Goal: Use online tool/utility: Use online tool/utility

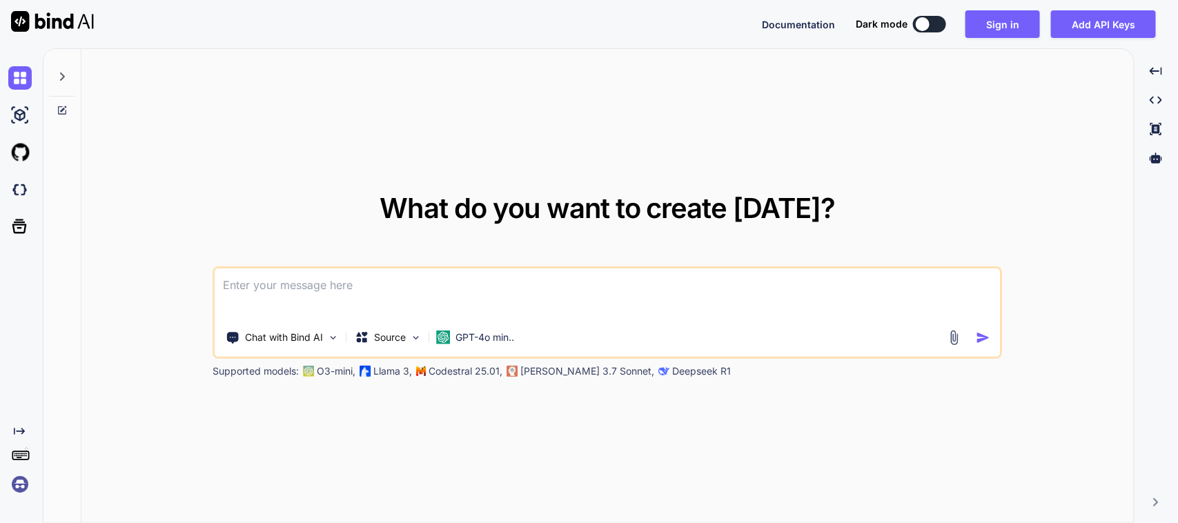
drag, startPoint x: 0, startPoint y: 0, endPoint x: 349, endPoint y: 279, distance: 447.1
click at [349, 279] on textarea at bounding box center [607, 293] width 784 height 51
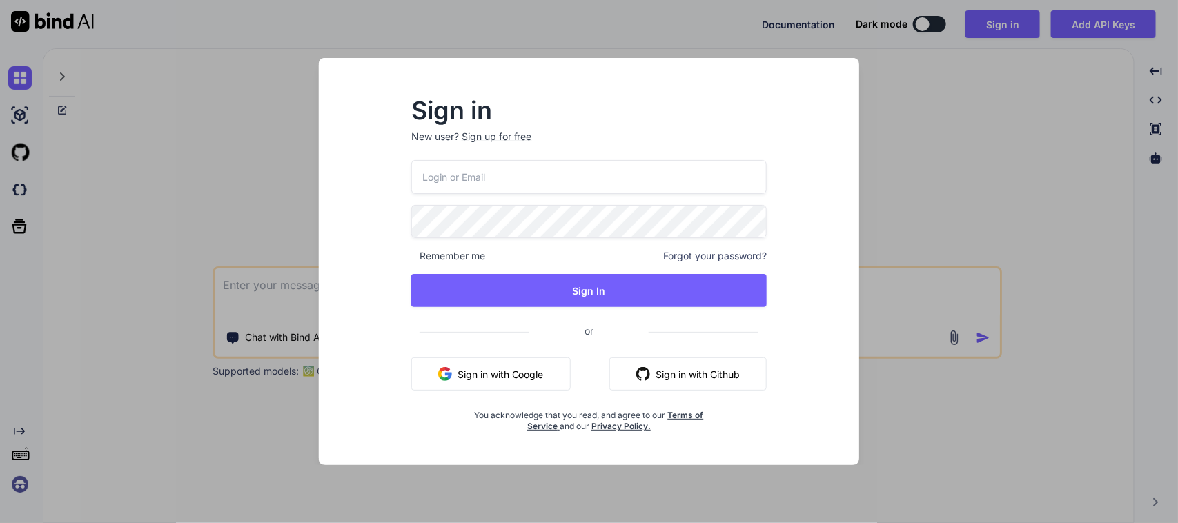
click at [497, 371] on button "Sign in with Google" at bounding box center [490, 373] width 159 height 33
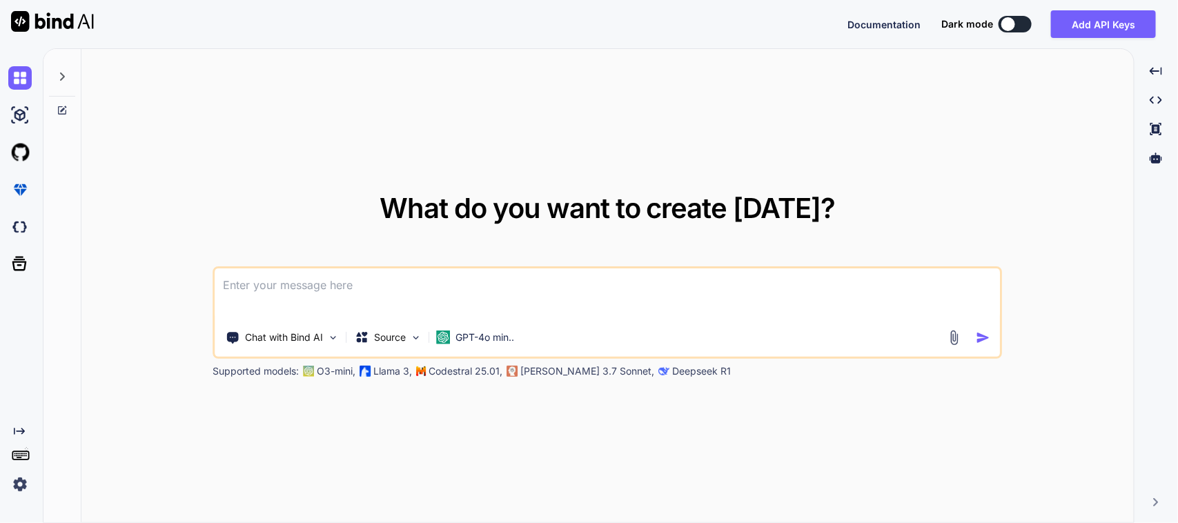
click at [649, 276] on textarea at bounding box center [607, 293] width 784 height 51
paste textarea "Work on to implement MSQM allowed location API. Work on to create move inventor…"
type textarea "Please create the objectives for the given task in separate single line in form…"
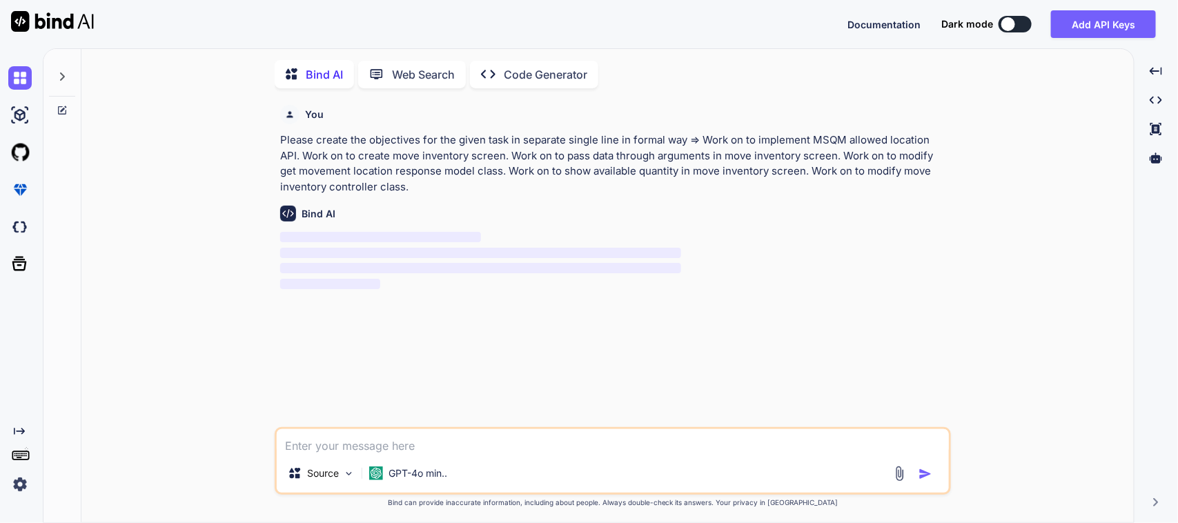
scroll to position [6, 0]
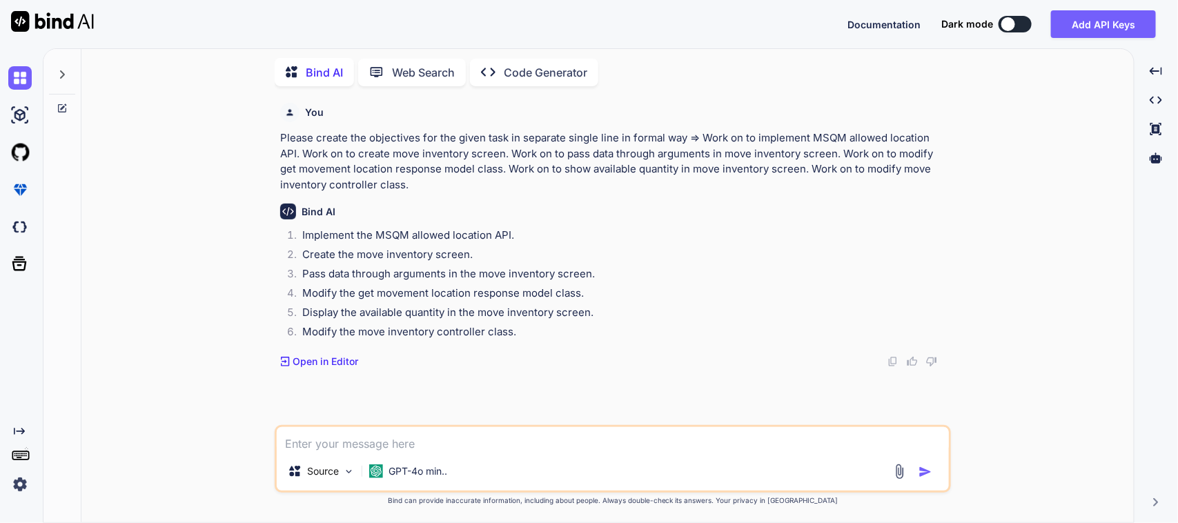
click at [495, 439] on textarea at bounding box center [613, 439] width 672 height 25
type textarea "please improve more in formal way"
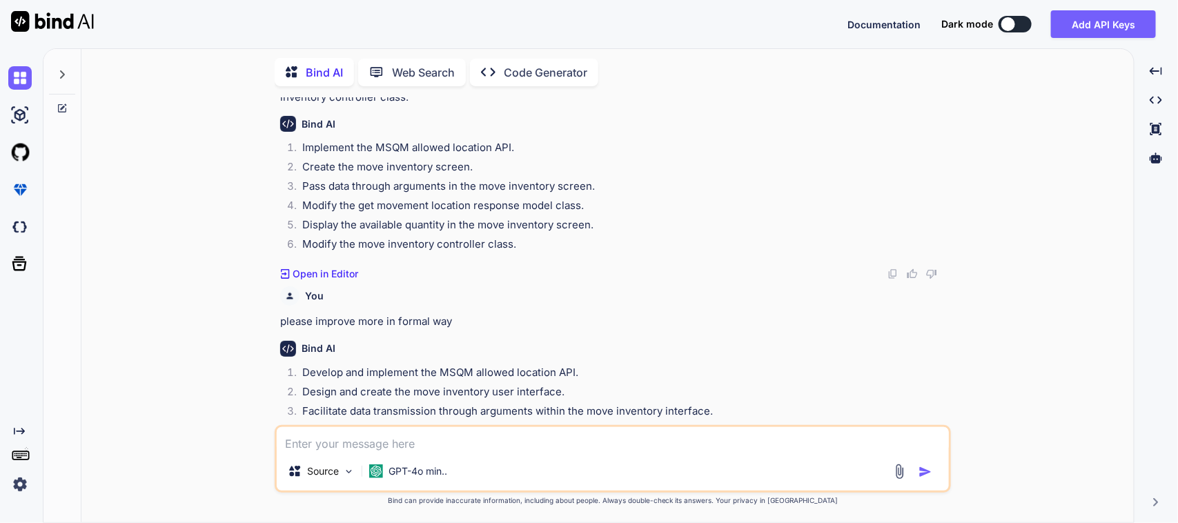
scroll to position [166, 0]
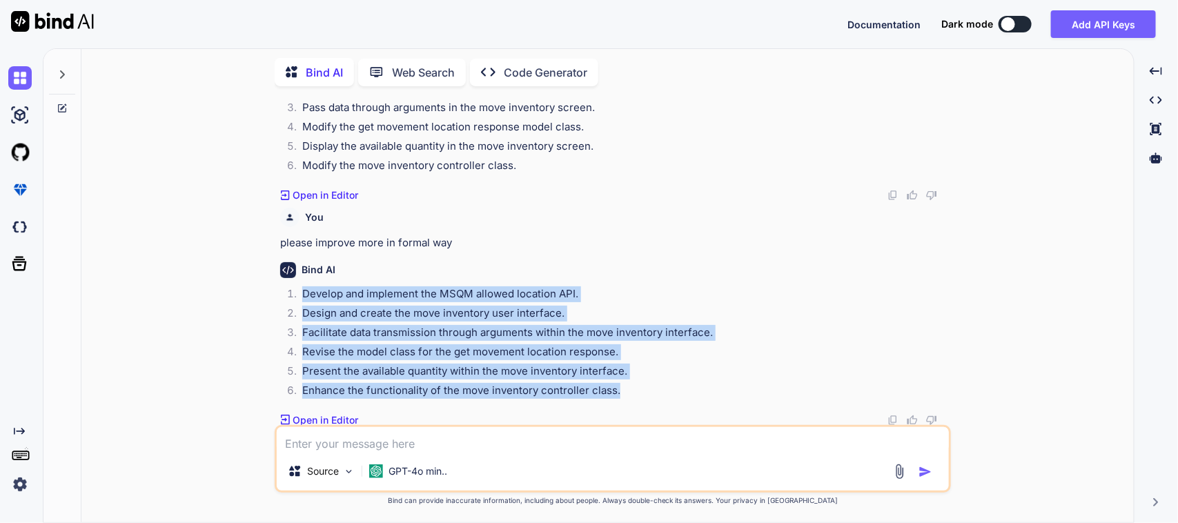
drag, startPoint x: 633, startPoint y: 388, endPoint x: 299, endPoint y: 290, distance: 348.0
click at [299, 290] on ol "Develop and implement the MSQM allowed location API. Design and create the move…" at bounding box center [614, 344] width 668 height 116
copy ol "Develop and implement the MSQM allowed location API. Design and create the move…"
